Goal: Task Accomplishment & Management: Use online tool/utility

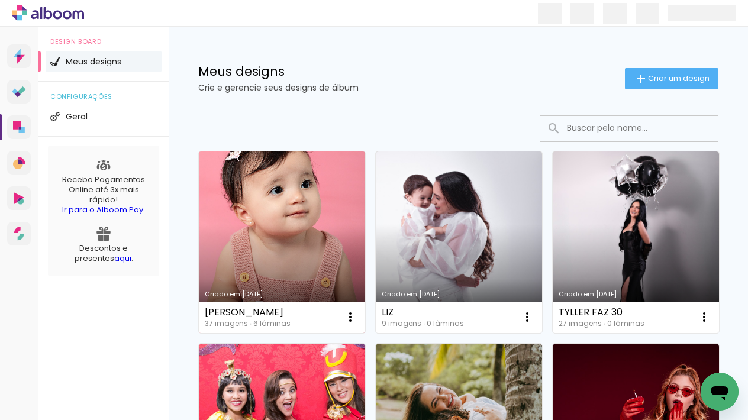
click at [275, 205] on link "Criado em [DATE]" at bounding box center [282, 243] width 166 height 182
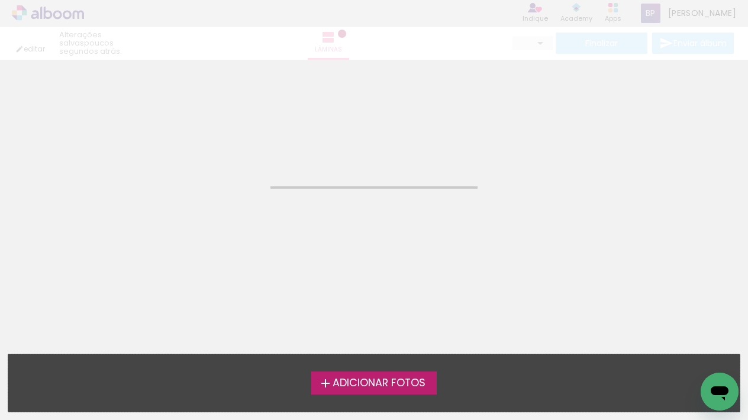
click at [375, 406] on div "Biblioteca Todas as fotos Não utilizadas Adicionar Fotos Adicionar Fotos Solte …" at bounding box center [374, 383] width 748 height 74
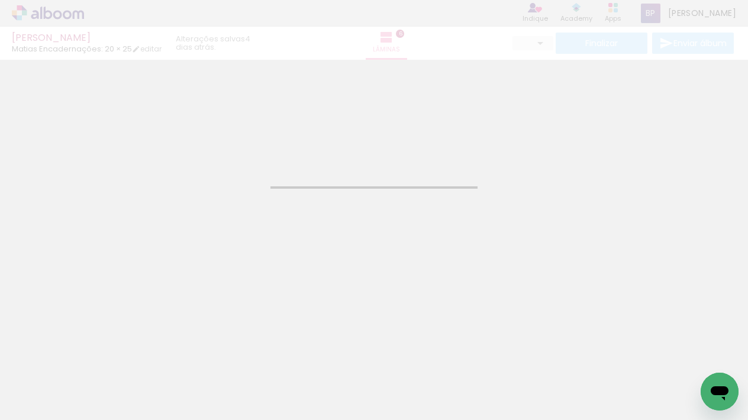
click at [137, 383] on div at bounding box center [118, 380] width 38 height 53
